Goal: Information Seeking & Learning: Learn about a topic

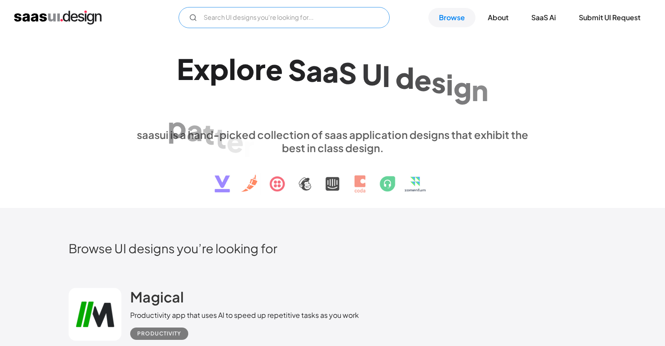
click at [272, 22] on input "Email Form" at bounding box center [284, 17] width 211 height 21
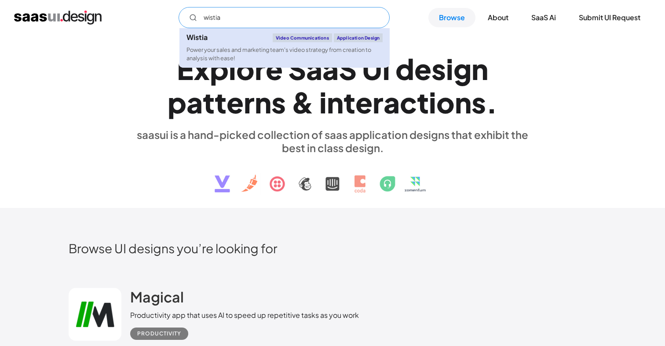
click at [271, 55] on div "Power your sales and marketing team's video strategy from creation to analysis …" at bounding box center [285, 54] width 196 height 17
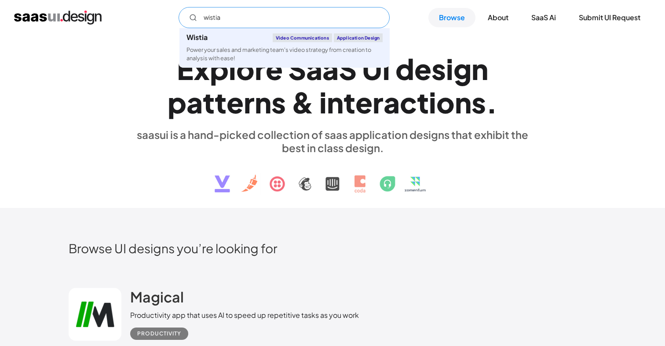
click at [299, 16] on input "wistia" at bounding box center [284, 17] width 211 height 21
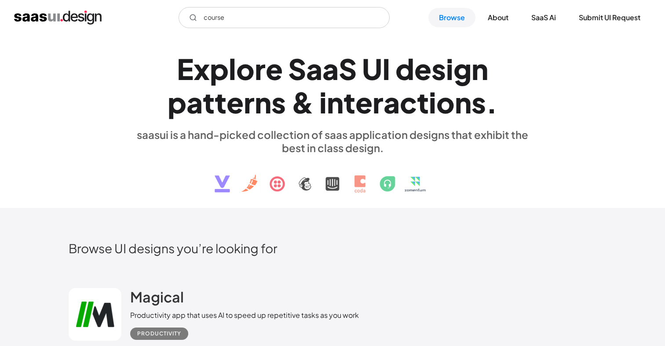
click at [94, 25] on div "course Not found ! Thank you! Your submission has been received! Oops! Somethin…" at bounding box center [332, 17] width 637 height 21
click at [240, 21] on input "course" at bounding box center [284, 17] width 211 height 21
type input "video"
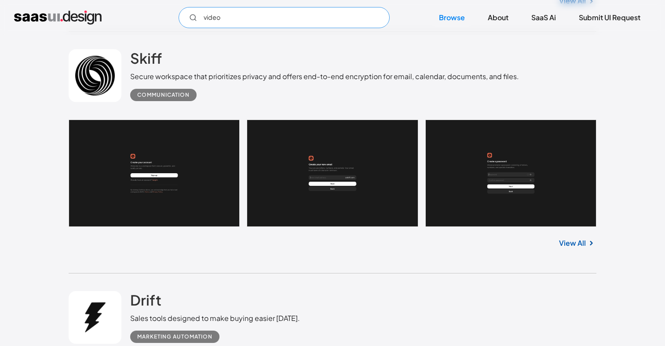
scroll to position [535, 0]
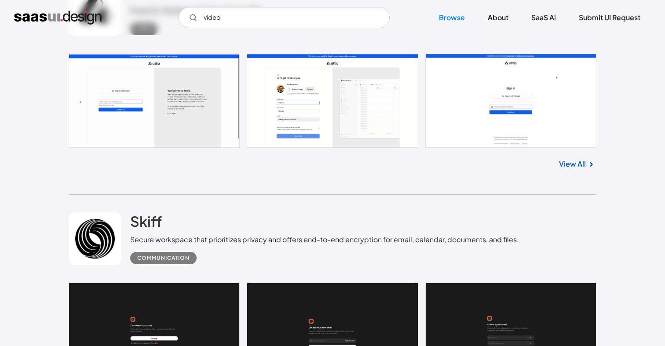
click at [107, 207] on div "Skiff Secure workspace that prioritizes privacy and offers end-to-end encryptio…" at bounding box center [333, 239] width 528 height 88
click at [107, 224] on link at bounding box center [95, 239] width 53 height 53
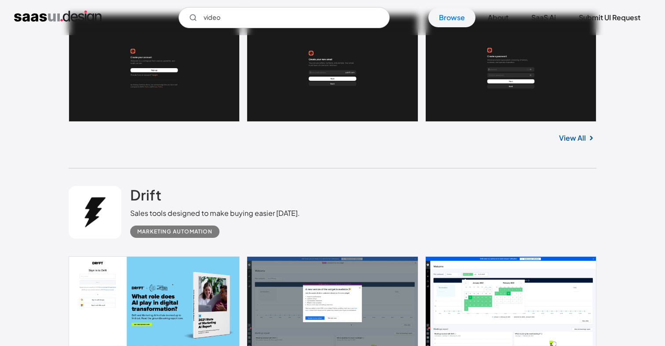
click at [99, 214] on link at bounding box center [95, 212] width 53 height 53
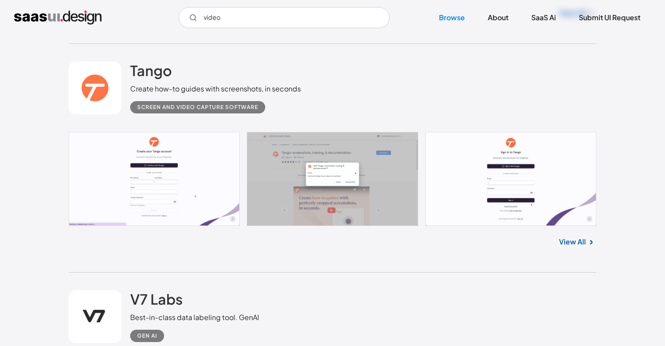
scroll to position [3002, 0]
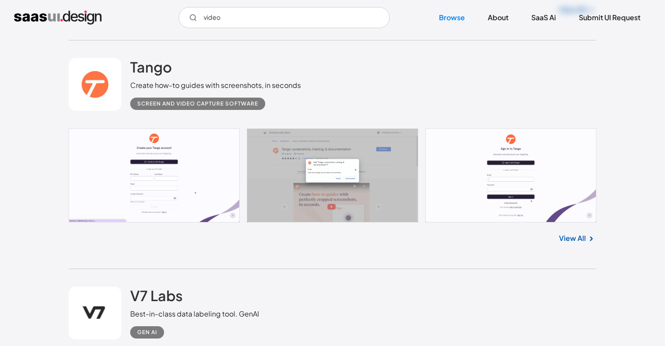
click at [97, 84] on link at bounding box center [95, 84] width 53 height 53
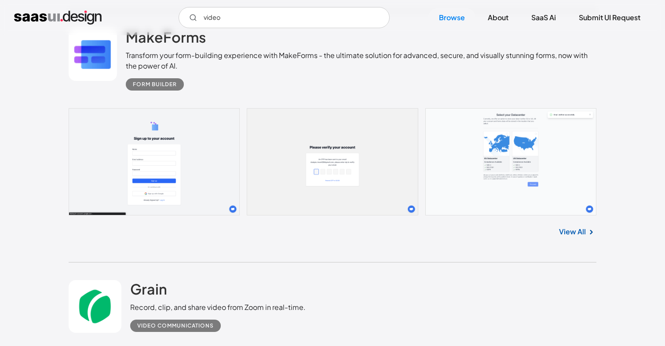
scroll to position [5780, 0]
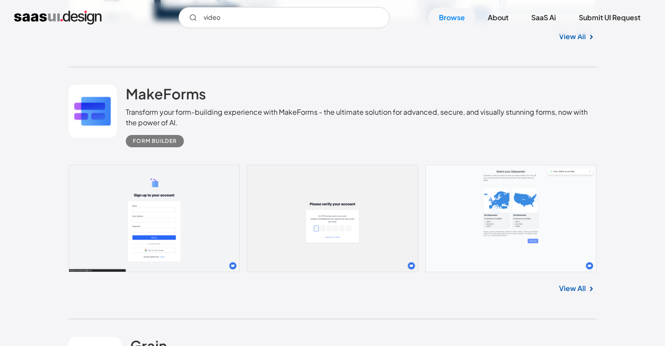
click at [94, 118] on link at bounding box center [93, 111] width 48 height 53
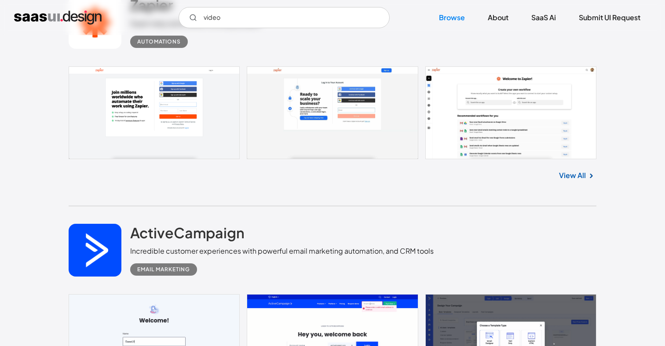
scroll to position [6350, 0]
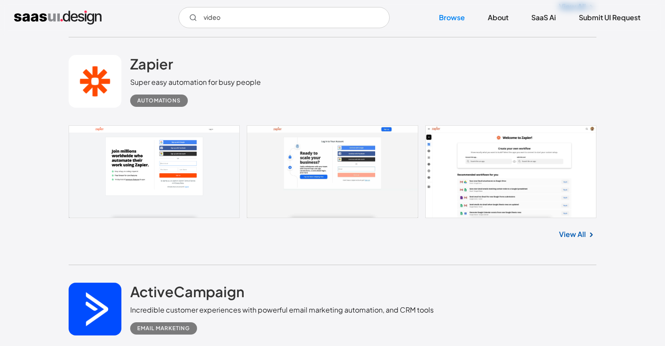
click at [91, 80] on link at bounding box center [95, 81] width 53 height 53
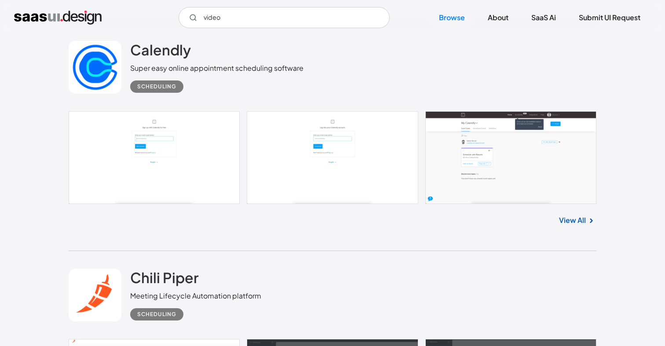
scroll to position [7713, 0]
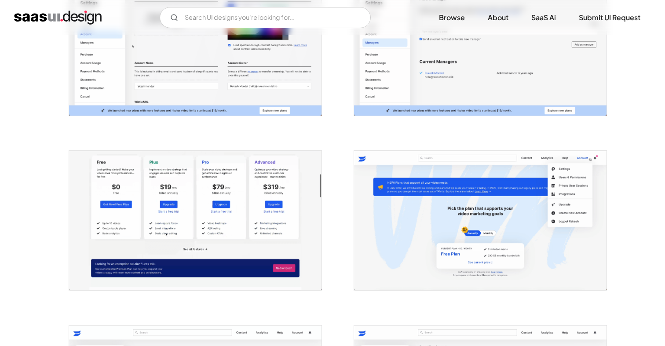
scroll to position [1652, 0]
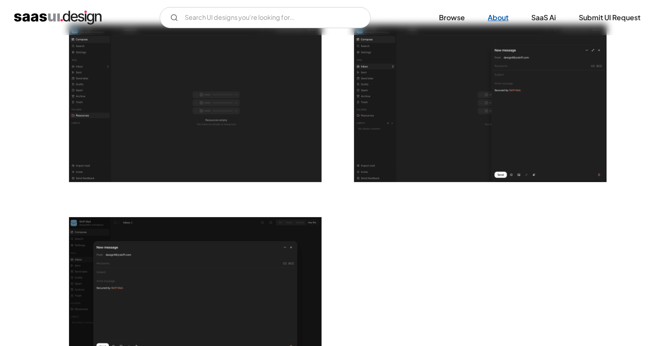
scroll to position [1874, 0]
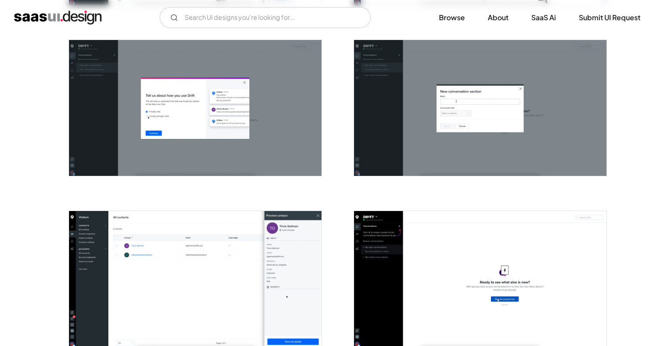
scroll to position [1151, 0]
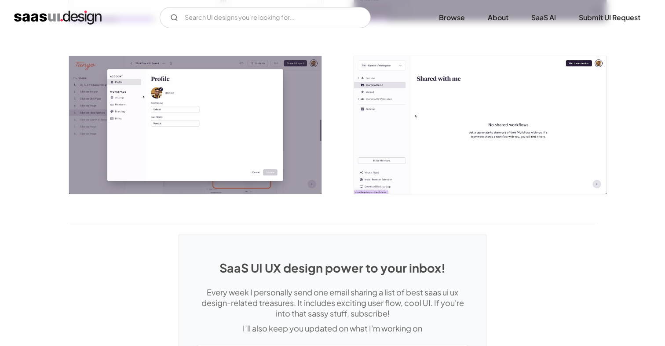
scroll to position [1942, 0]
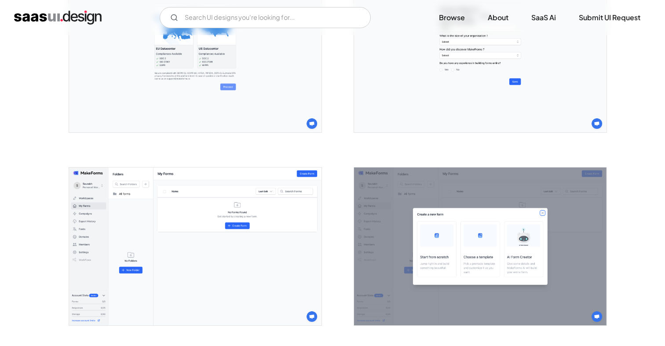
scroll to position [454, 0]
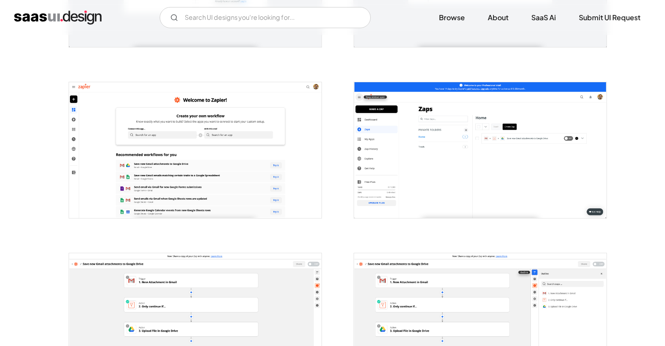
scroll to position [291, 0]
